Goal: Information Seeking & Learning: Learn about a topic

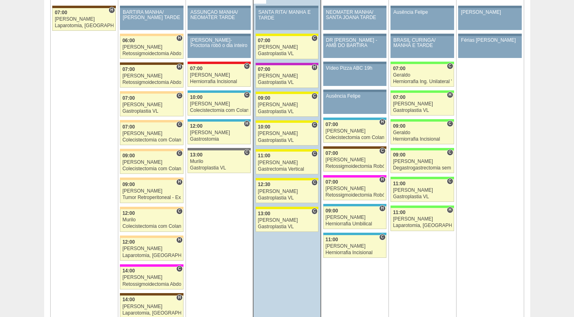
scroll to position [973, 0]
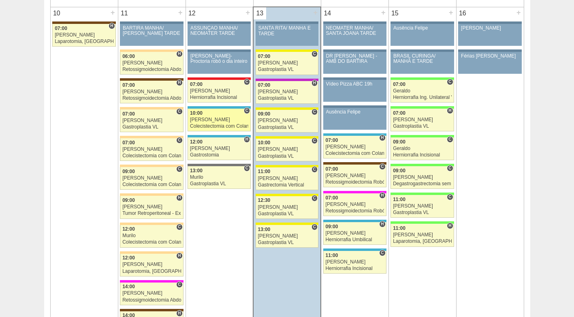
click at [212, 121] on div "[PERSON_NAME]" at bounding box center [219, 119] width 58 height 5
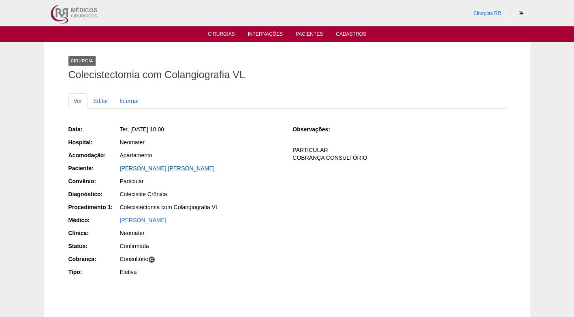
click at [167, 165] on link "[PERSON_NAME] [PERSON_NAME]" at bounding box center [167, 168] width 95 height 6
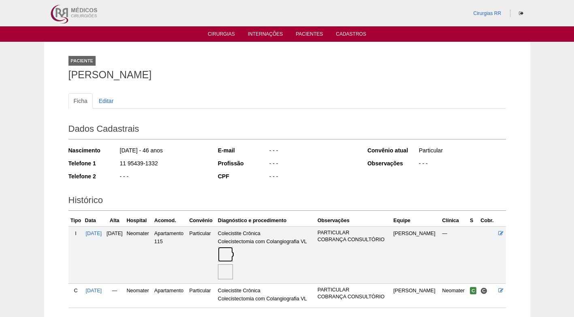
drag, startPoint x: 239, startPoint y: 254, endPoint x: 216, endPoint y: 243, distance: 25.2
click at [233, 254] on img at bounding box center [225, 254] width 15 height 15
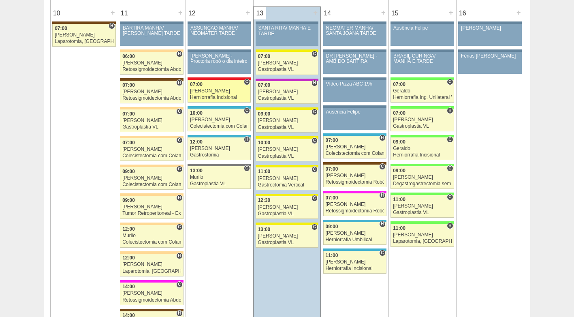
scroll to position [973, 0]
click at [194, 85] on span "07:00" at bounding box center [196, 84] width 13 height 6
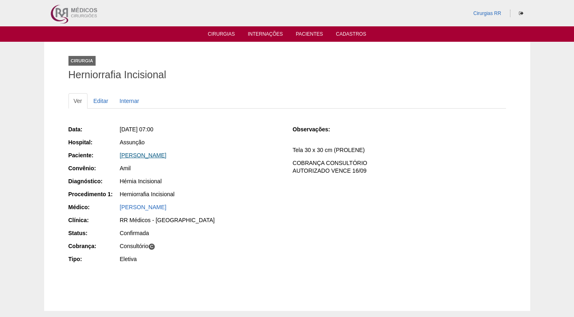
click at [156, 156] on link "Alexandre Garutti" at bounding box center [143, 155] width 47 height 6
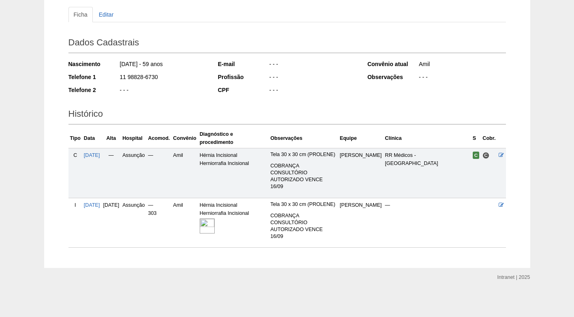
scroll to position [100, 0]
click at [215, 219] on img at bounding box center [207, 226] width 15 height 15
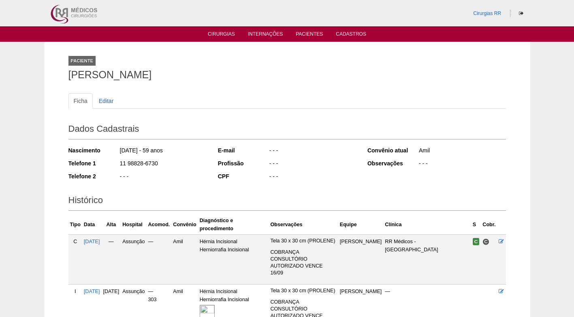
scroll to position [100, 0]
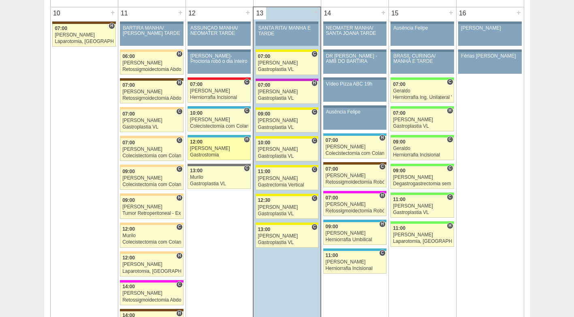
scroll to position [973, 0]
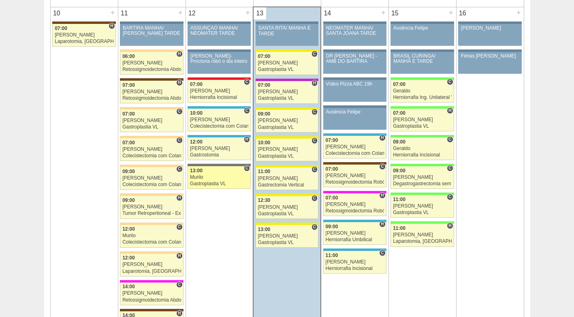
click at [219, 175] on div "Murilo" at bounding box center [219, 177] width 58 height 5
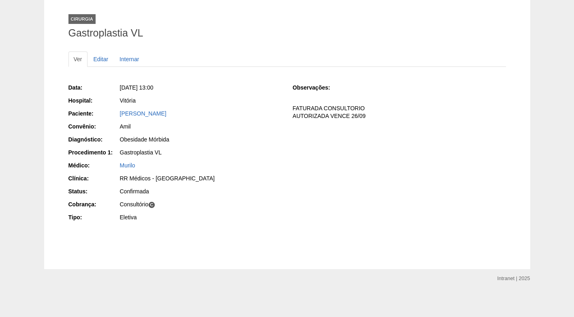
scroll to position [43, 0]
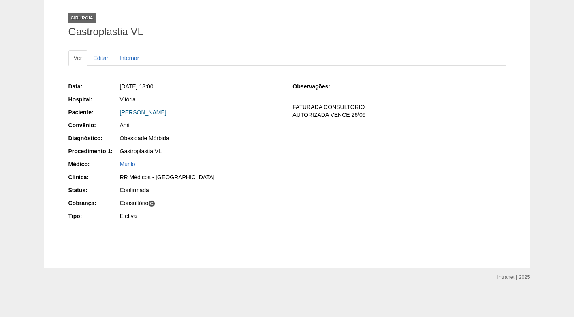
click at [166, 110] on link "[PERSON_NAME]" at bounding box center [143, 112] width 47 height 6
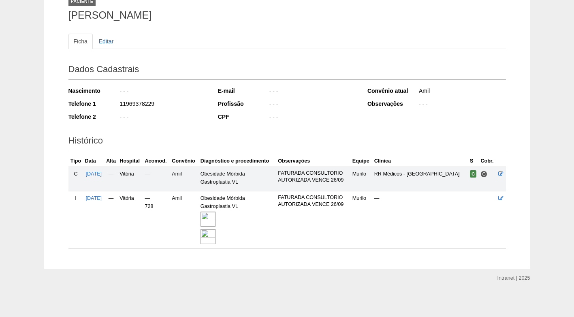
scroll to position [60, 0]
click at [216, 219] on img at bounding box center [208, 218] width 15 height 15
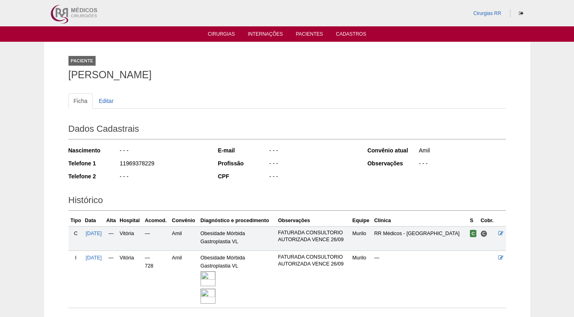
scroll to position [58, 0]
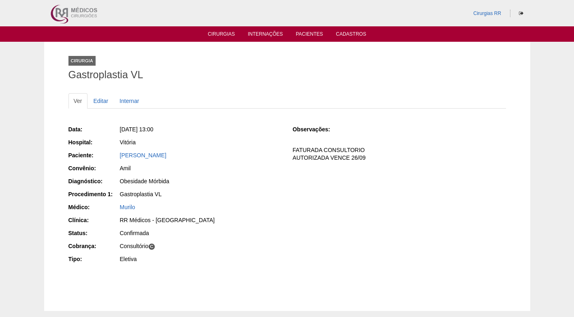
scroll to position [43, 0]
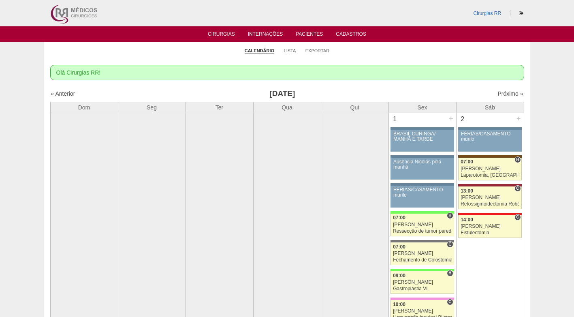
scroll to position [973, 0]
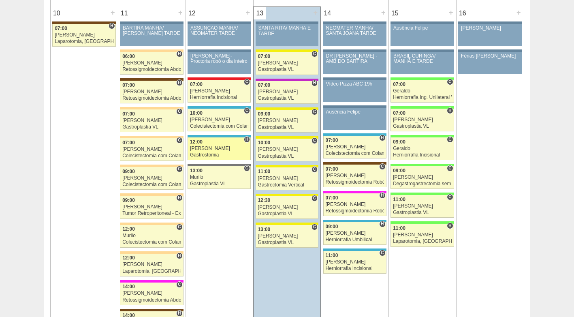
click at [225, 144] on div "12:00" at bounding box center [219, 141] width 58 height 5
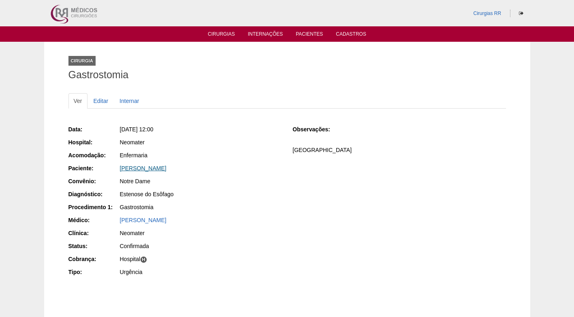
click at [167, 167] on link "[PERSON_NAME]" at bounding box center [143, 168] width 47 height 6
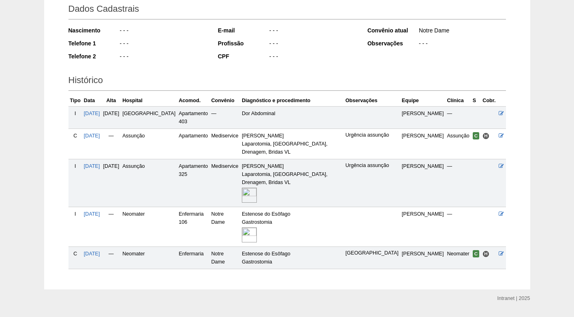
scroll to position [125, 0]
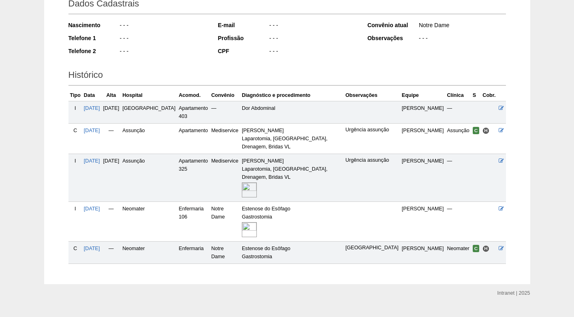
click at [242, 222] on img at bounding box center [249, 229] width 15 height 15
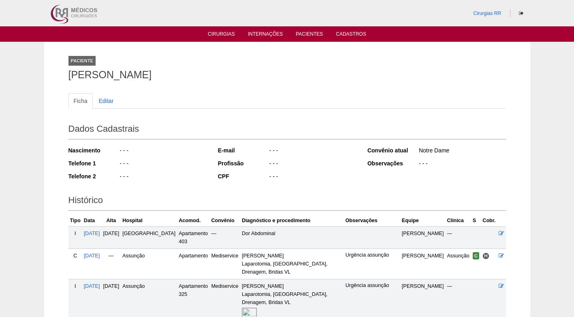
scroll to position [122, 0]
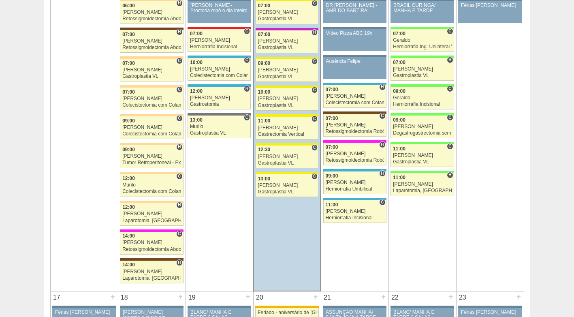
scroll to position [973, 0]
